Goal: Task Accomplishment & Management: Manage account settings

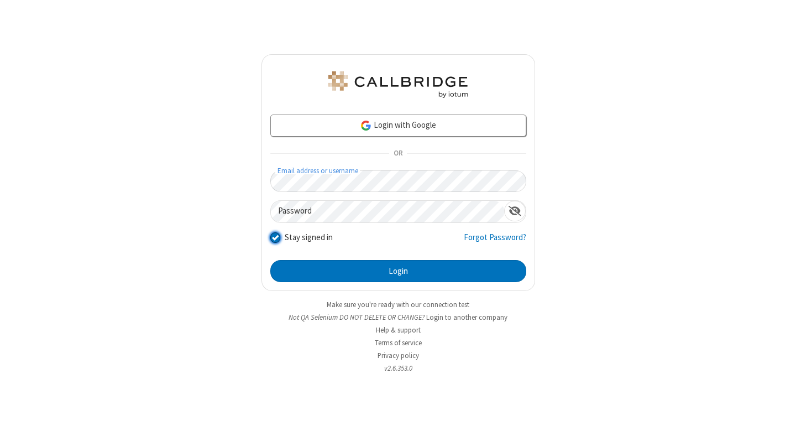
click at [275, 237] on input "Stay signed in" at bounding box center [275, 237] width 11 height 12
checkbox input "false"
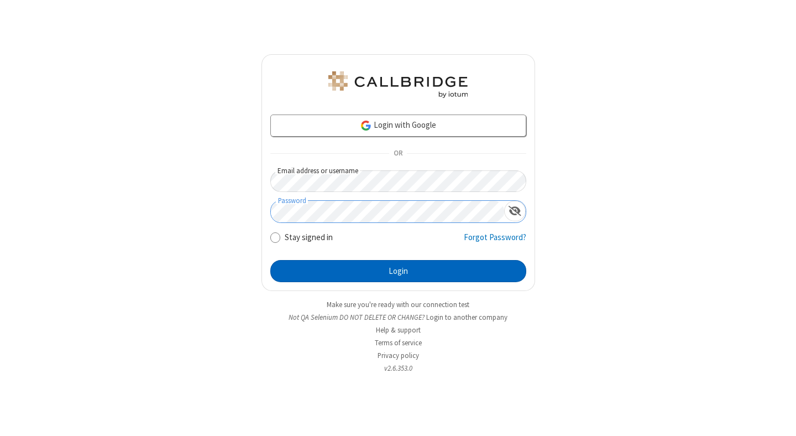
click at [398, 271] on button "Login" at bounding box center [398, 271] width 256 height 22
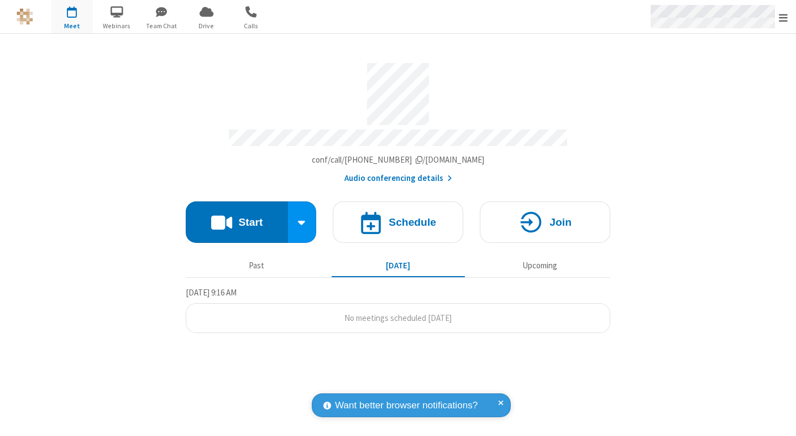
click at [783, 17] on span "Open menu" at bounding box center [783, 17] width 9 height 11
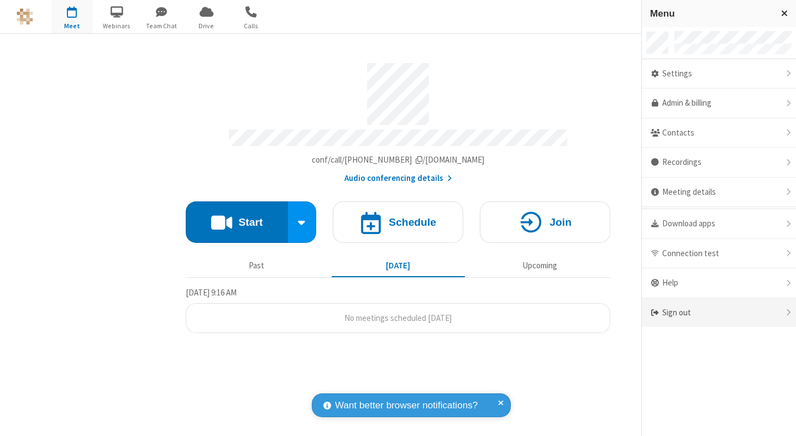
click at [719, 312] on div "Sign out" at bounding box center [719, 312] width 154 height 29
